Goal: Book appointment/travel/reservation

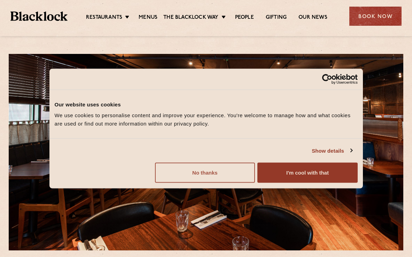
click at [234, 170] on button "No thanks" at bounding box center [205, 173] width 100 height 20
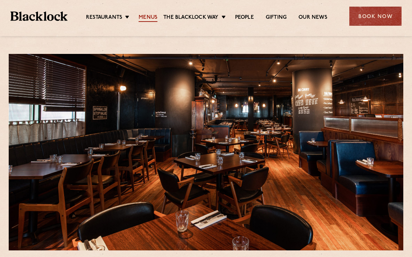
click at [143, 17] on link "Menus" at bounding box center [148, 18] width 19 height 8
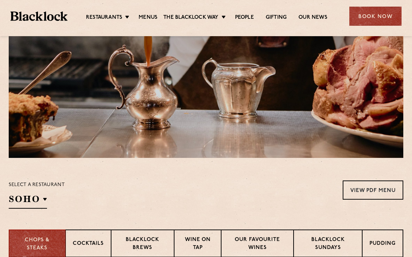
scroll to position [82, 0]
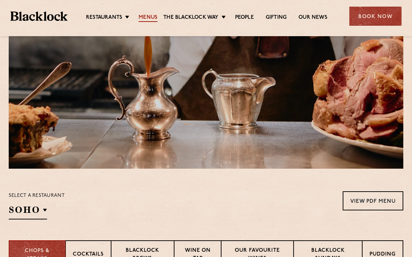
click at [143, 17] on link "Menus" at bounding box center [148, 18] width 19 height 8
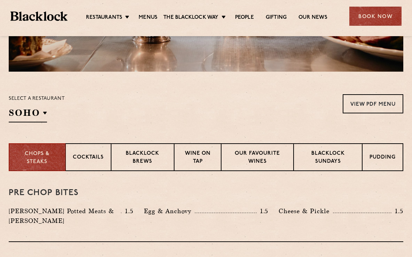
scroll to position [191, 0]
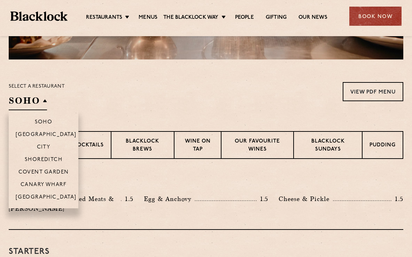
click at [44, 97] on h2 "SOHO" at bounding box center [28, 103] width 38 height 16
click at [55, 183] on p "Canary Wharf" at bounding box center [44, 185] width 46 height 7
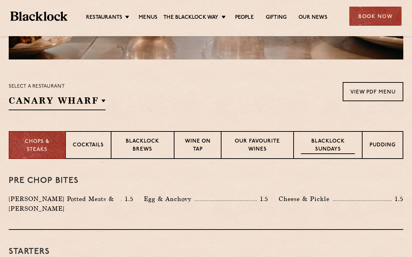
click at [333, 151] on p "Blacklock Sundays" at bounding box center [328, 146] width 54 height 16
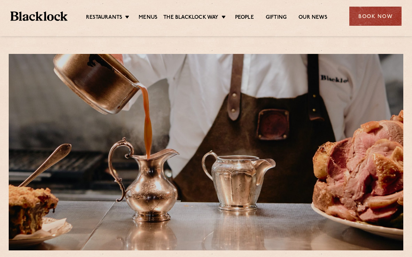
scroll to position [0, 0]
click at [366, 20] on div "Book Now" at bounding box center [375, 16] width 52 height 19
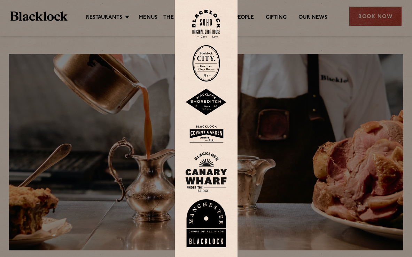
drag, startPoint x: 211, startPoint y: 168, endPoint x: 216, endPoint y: 171, distance: 5.7
click at [211, 168] on img at bounding box center [206, 172] width 42 height 40
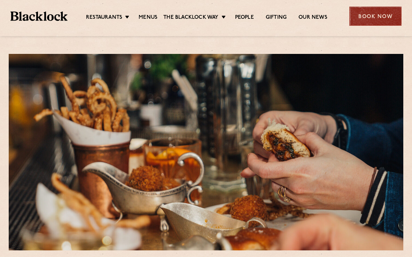
click at [378, 18] on div "Book Now" at bounding box center [375, 16] width 52 height 19
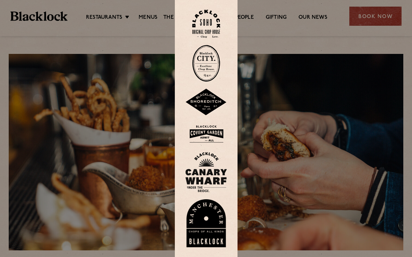
click at [208, 165] on img at bounding box center [206, 172] width 42 height 40
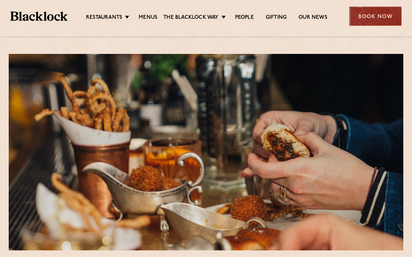
click at [367, 17] on div "Book Now" at bounding box center [375, 16] width 52 height 19
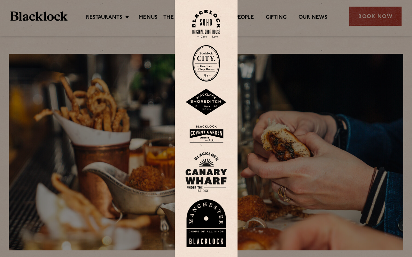
click at [206, 167] on img at bounding box center [206, 172] width 42 height 40
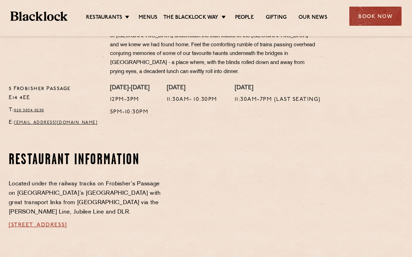
scroll to position [269, 0]
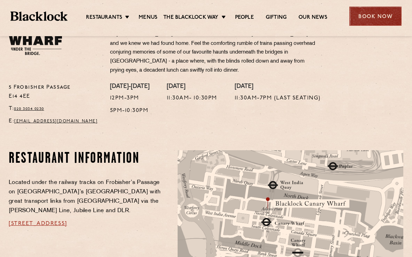
click at [363, 17] on div "Book Now" at bounding box center [375, 16] width 52 height 19
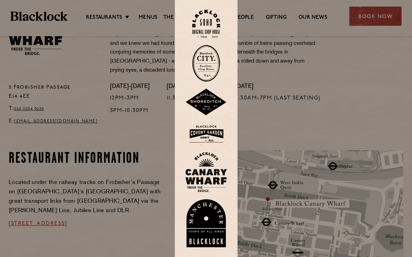
click at [201, 180] on img at bounding box center [206, 172] width 42 height 40
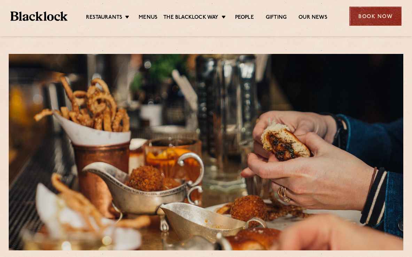
click at [390, 18] on div "Book Now" at bounding box center [375, 16] width 52 height 19
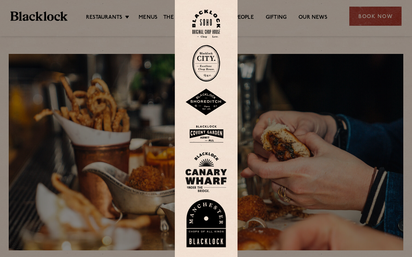
click at [191, 182] on img at bounding box center [206, 172] width 42 height 40
